Goal: Task Accomplishment & Management: Complete application form

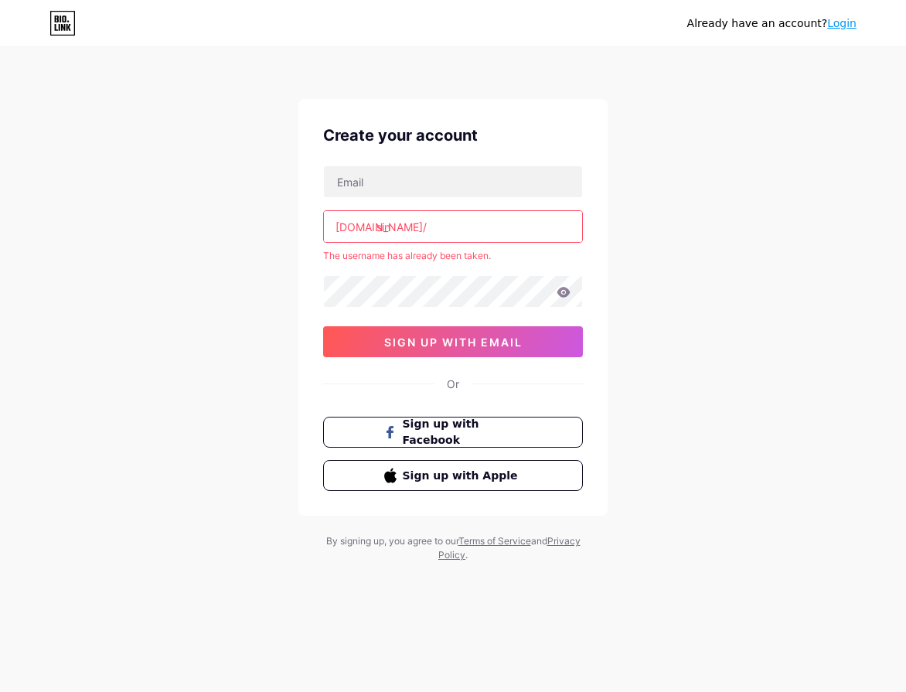
click at [413, 198] on div "[DOMAIN_NAME]/ sin The username has already been taken. 0cAFcWeA7DHJnwhM1ch86sW…" at bounding box center [453, 261] width 260 height 192
click at [413, 189] on input "text" at bounding box center [453, 181] width 258 height 31
click at [410, 231] on input "sin" at bounding box center [453, 226] width 258 height 31
type input "s"
click at [439, 246] on div "[DOMAIN_NAME]/ The username has already been taken. 0cAFcWeA7DHJnwhM1ch86sWBkHe…" at bounding box center [453, 261] width 260 height 192
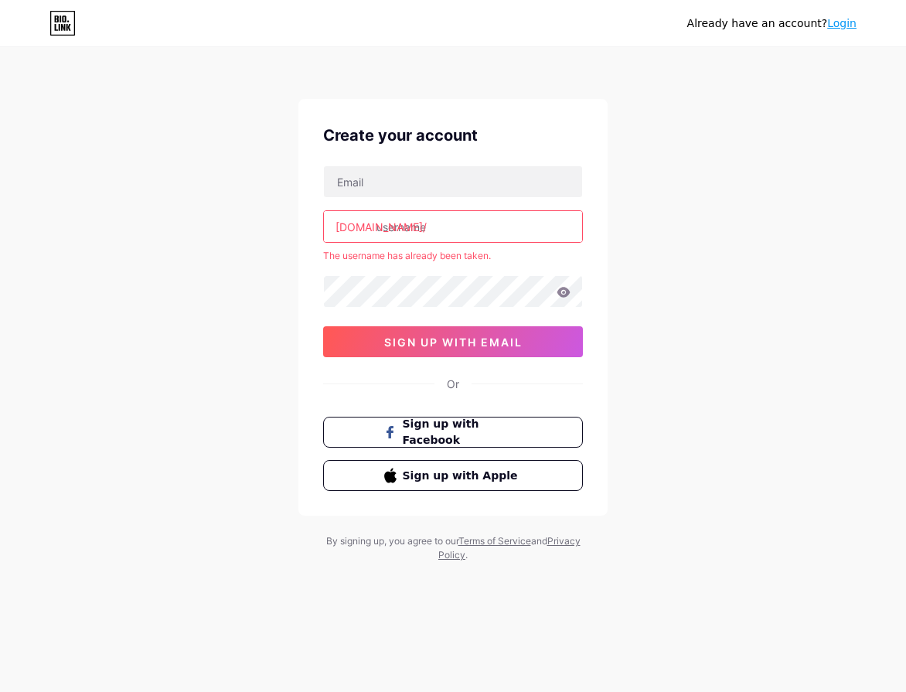
click at [438, 240] on input "text" at bounding box center [453, 226] width 258 height 31
type input "sa"
